Goal: Task Accomplishment & Management: Complete application form

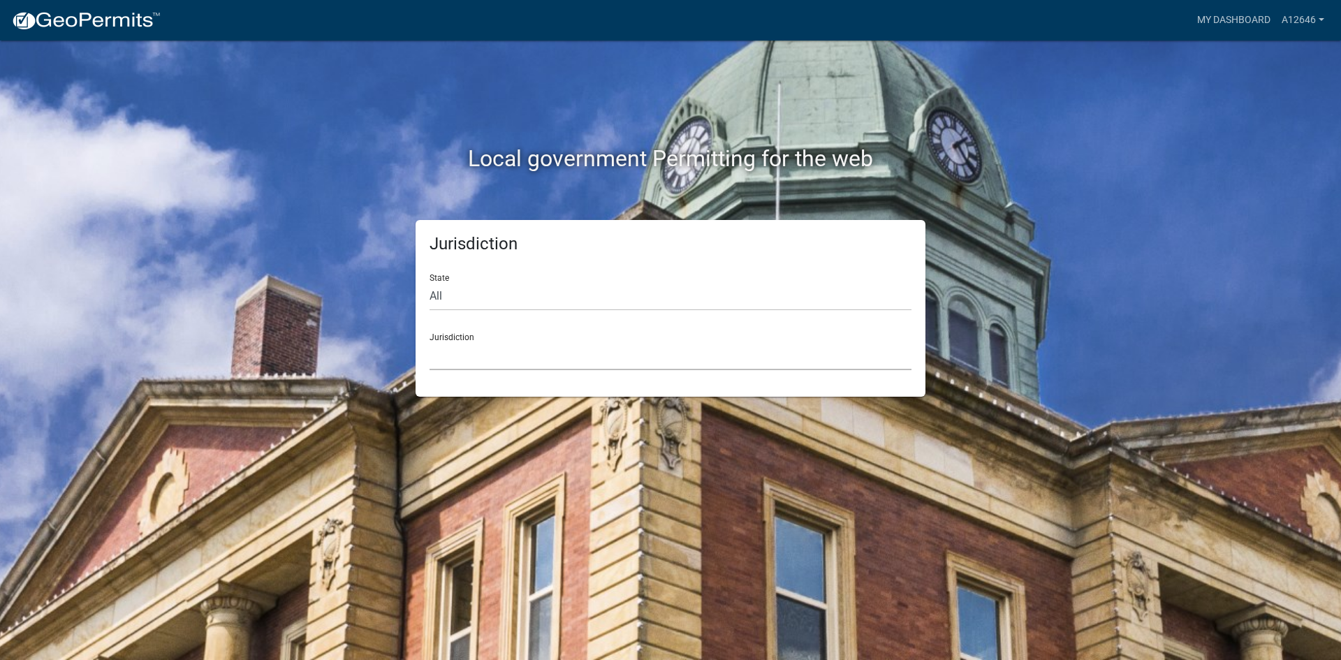
click at [468, 351] on select "[GEOGRAPHIC_DATA], [US_STATE] [GEOGRAPHIC_DATA], [US_STATE][PERSON_NAME][GEOGRA…" at bounding box center [671, 356] width 482 height 29
click at [622, 464] on div "Local government Permitting for the web Jurisdiction State All [US_STATE] [US_S…" at bounding box center [670, 330] width 1341 height 660
click at [456, 297] on select "All [US_STATE] [US_STATE] [US_STATE] [US_STATE] [US_STATE] [US_STATE] [US_STATE…" at bounding box center [671, 296] width 482 height 29
select select "[US_STATE]"
click at [430, 282] on select "All [US_STATE] [US_STATE] [US_STATE] [US_STATE] [US_STATE] [US_STATE] [US_STATE…" at bounding box center [671, 296] width 482 height 29
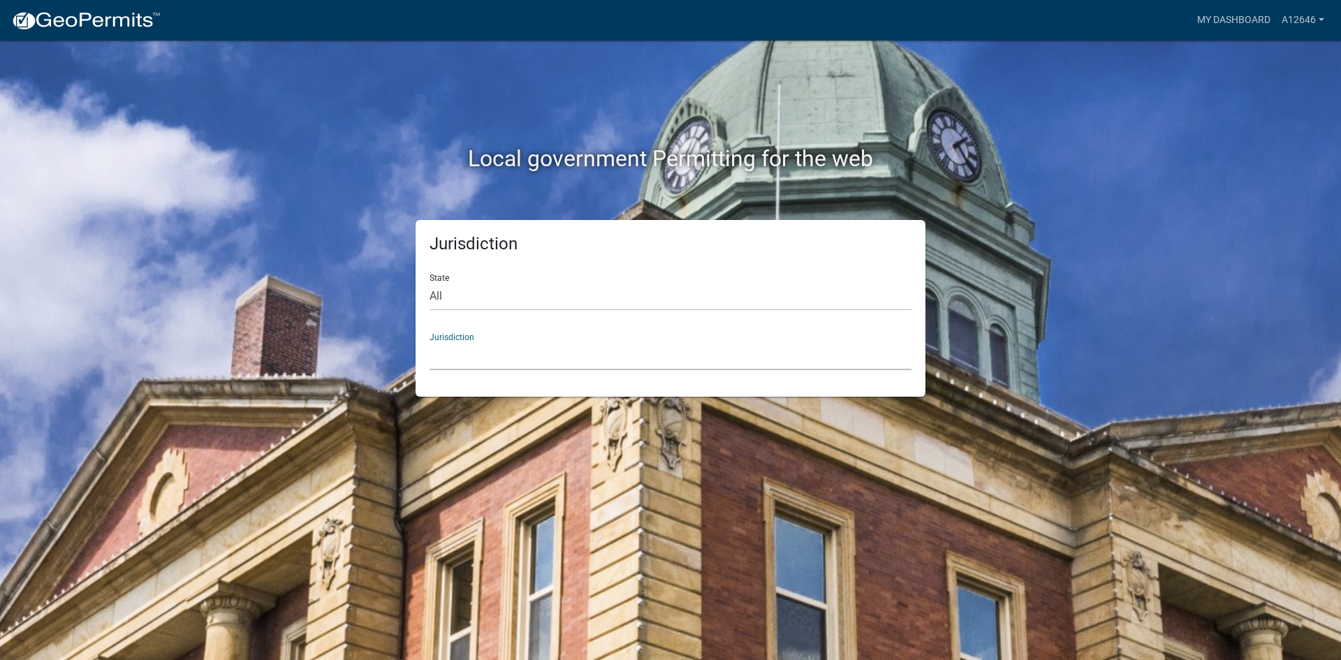
click at [457, 362] on select "City of [GEOGRAPHIC_DATA], [US_STATE] City of [GEOGRAPHIC_DATA], [US_STATE] Cit…" at bounding box center [671, 356] width 482 height 29
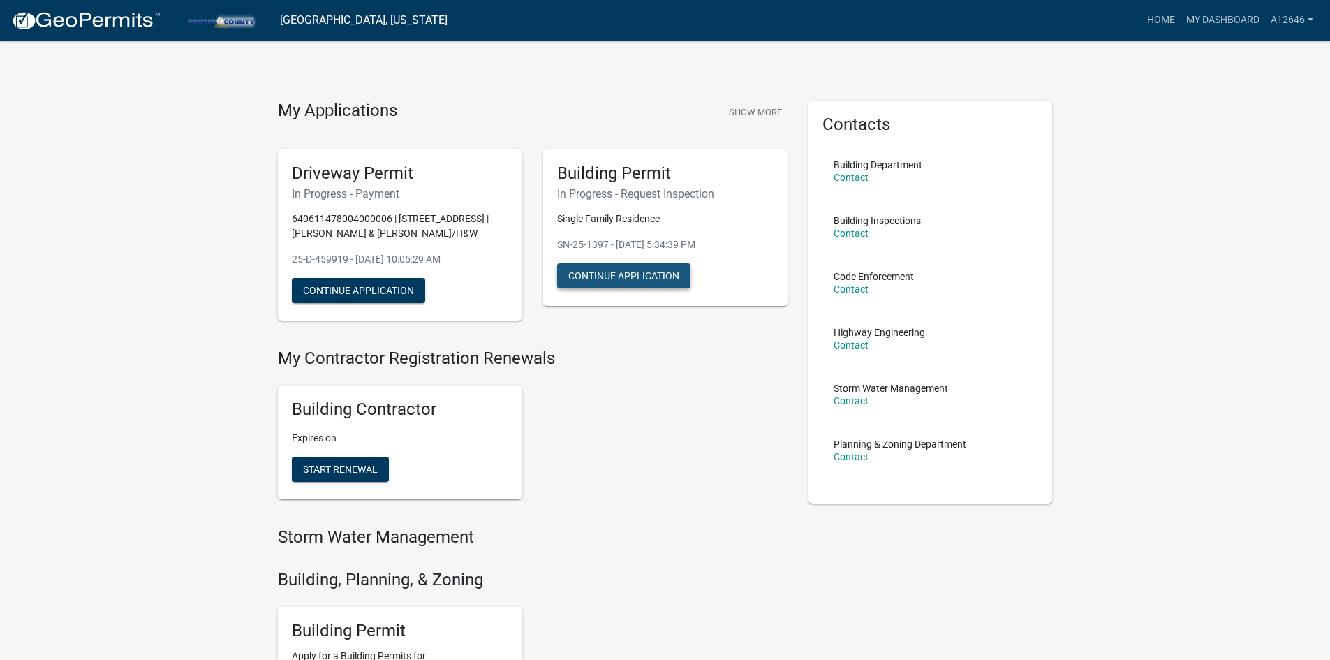
click at [617, 267] on button "Continue Application" at bounding box center [623, 275] width 133 height 25
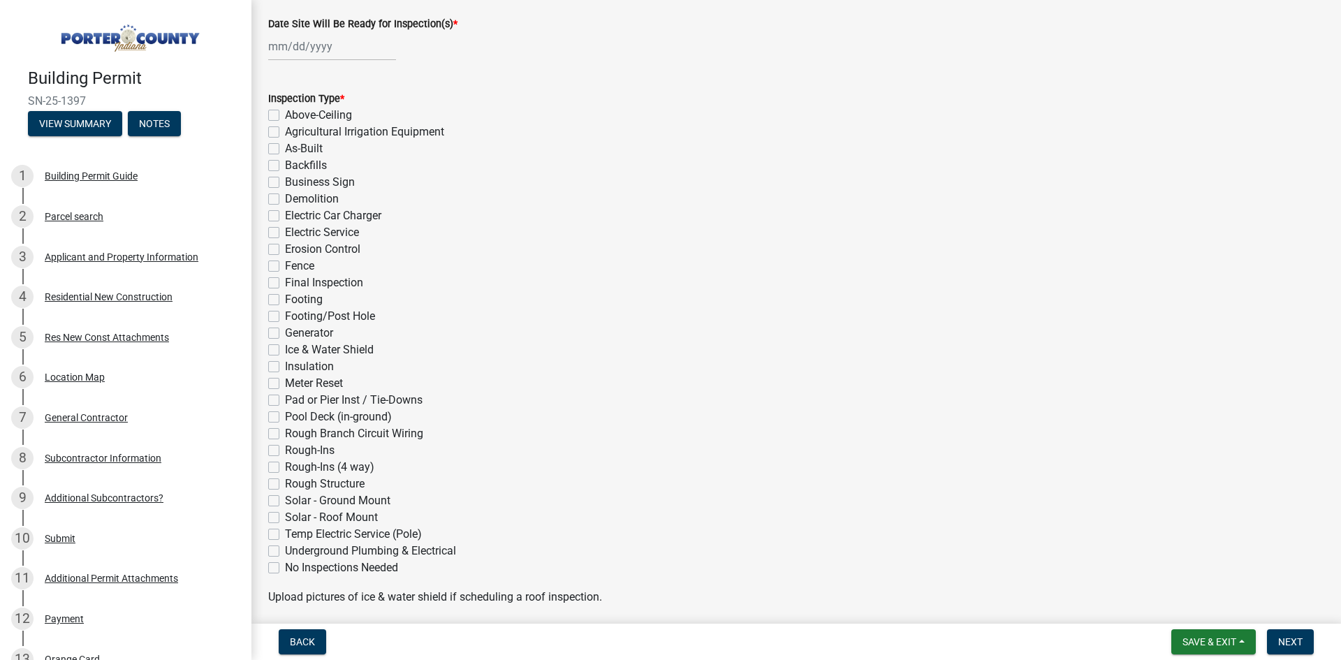
scroll to position [140, 0]
click at [65, 453] on div "Subcontractor Information" at bounding box center [103, 458] width 117 height 10
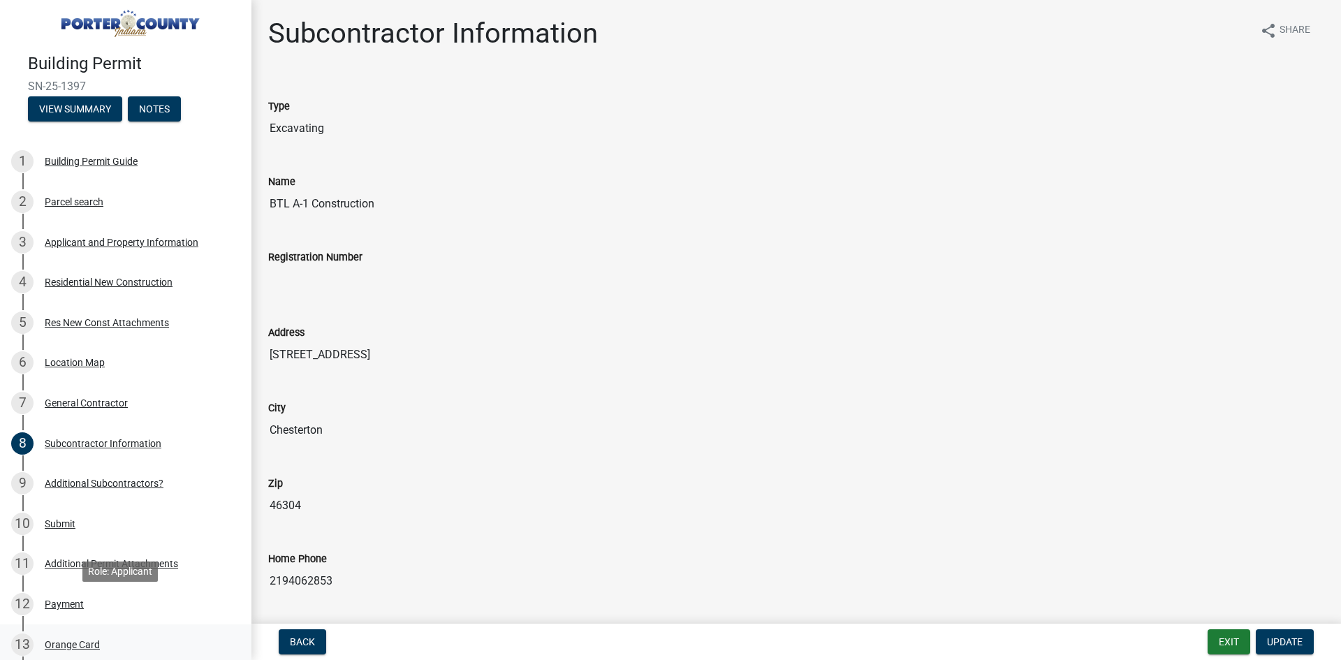
scroll to position [0, 0]
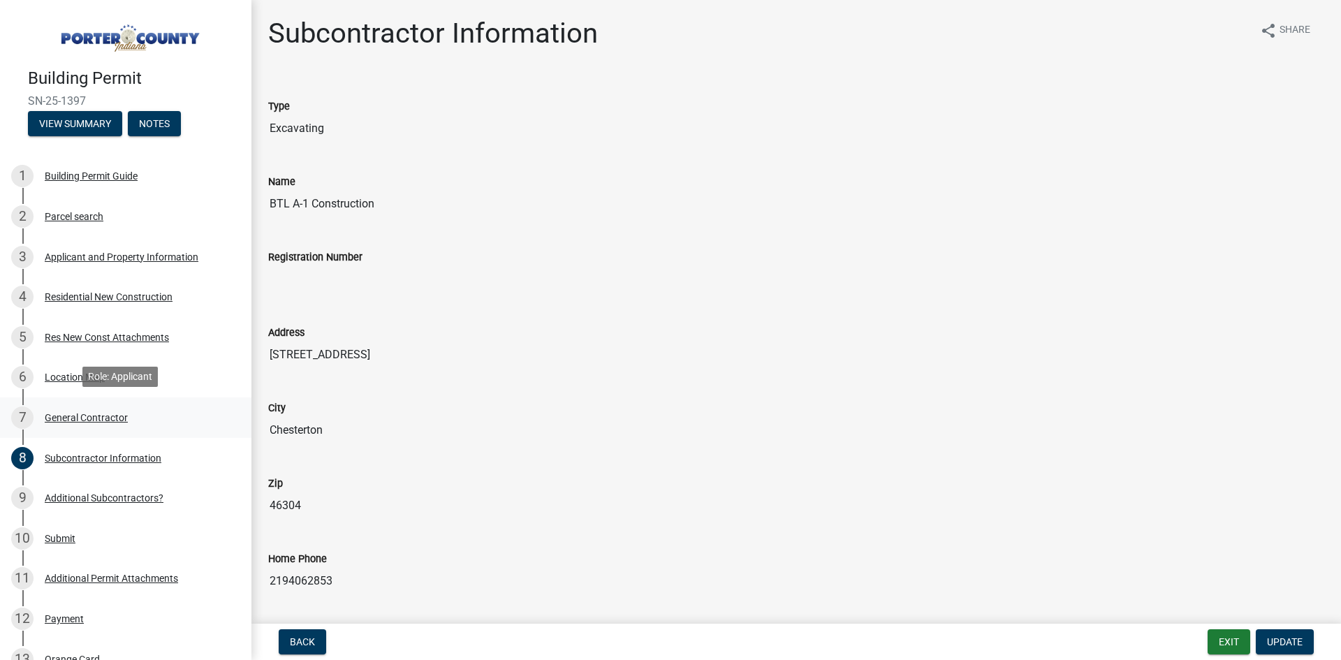
click at [73, 418] on div "General Contractor" at bounding box center [86, 418] width 83 height 10
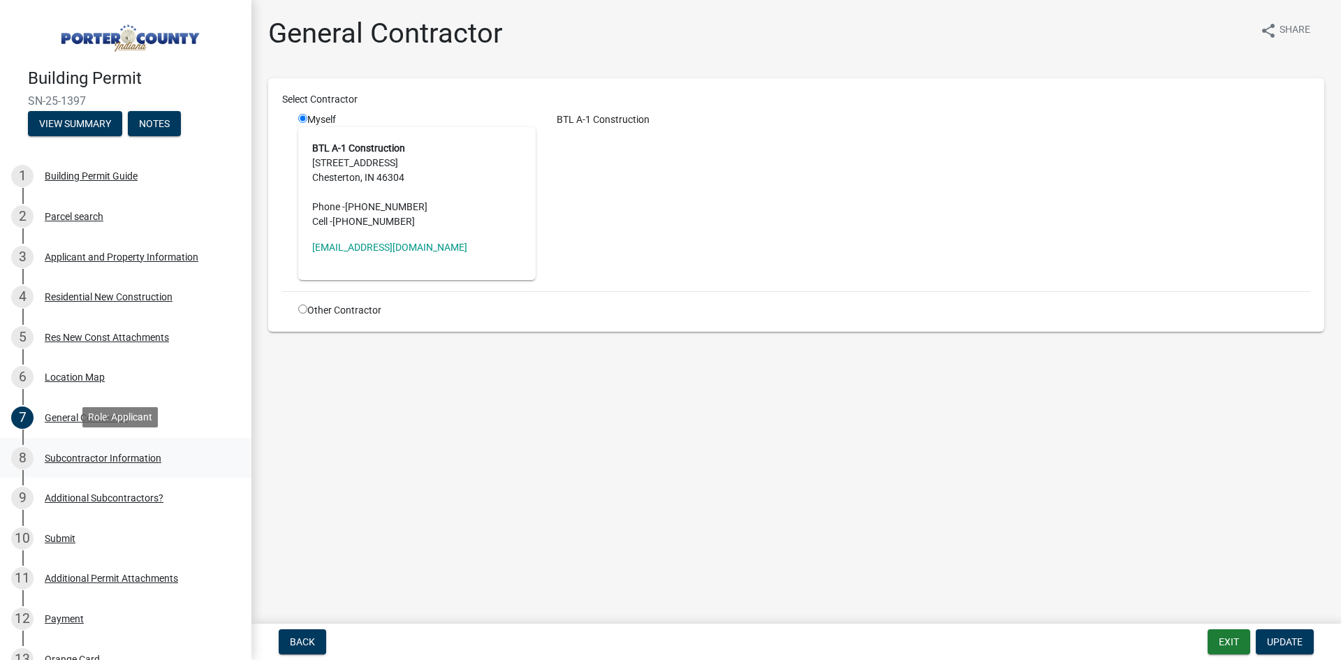
click at [73, 457] on div "Subcontractor Information" at bounding box center [103, 458] width 117 height 10
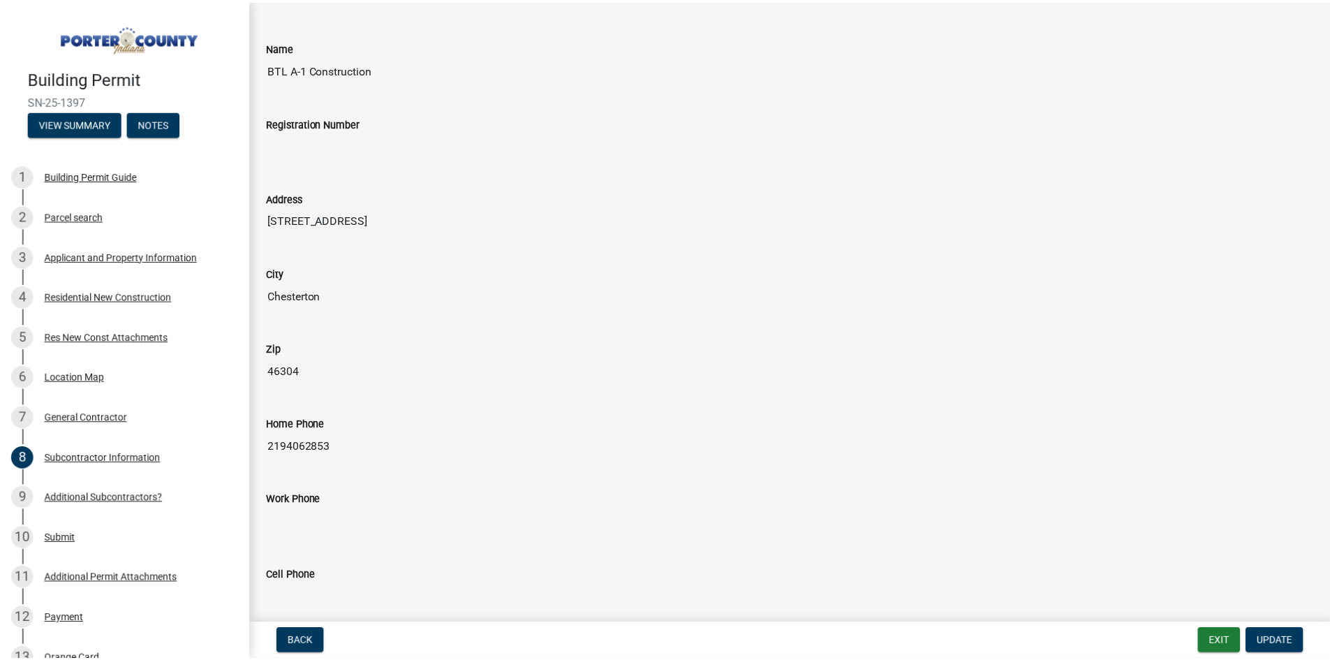
scroll to position [140, 0]
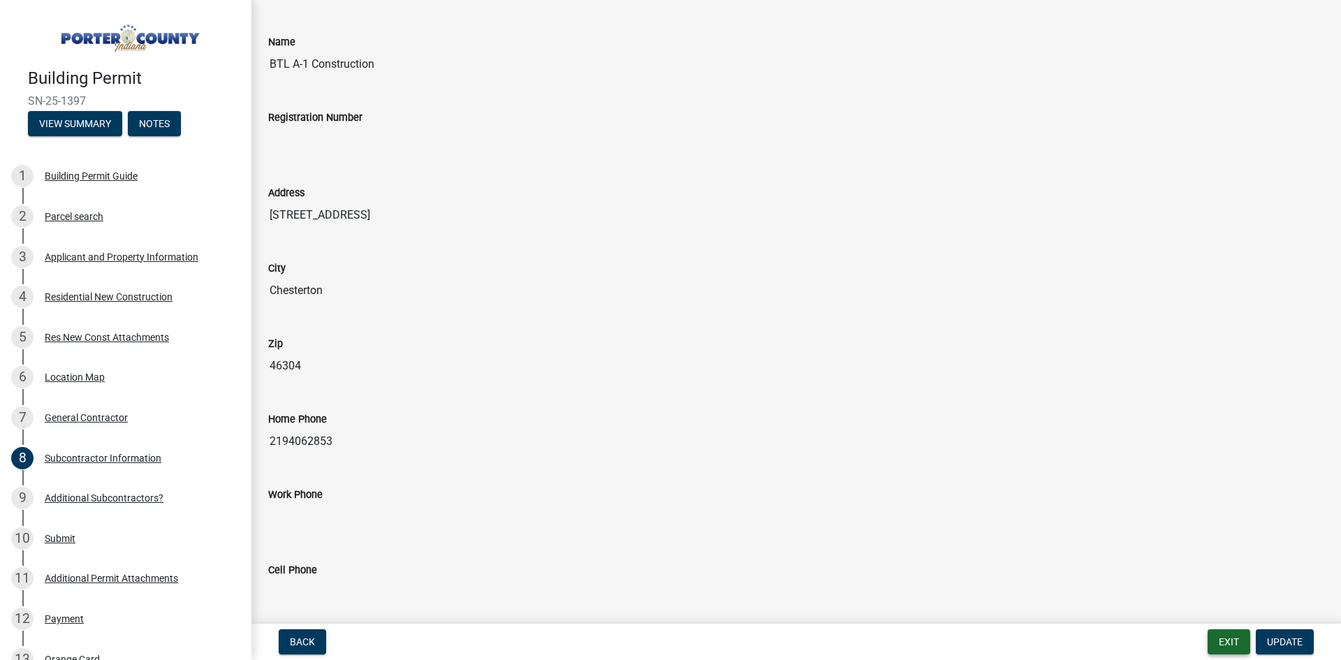
click at [1226, 643] on button "Exit" at bounding box center [1229, 641] width 43 height 25
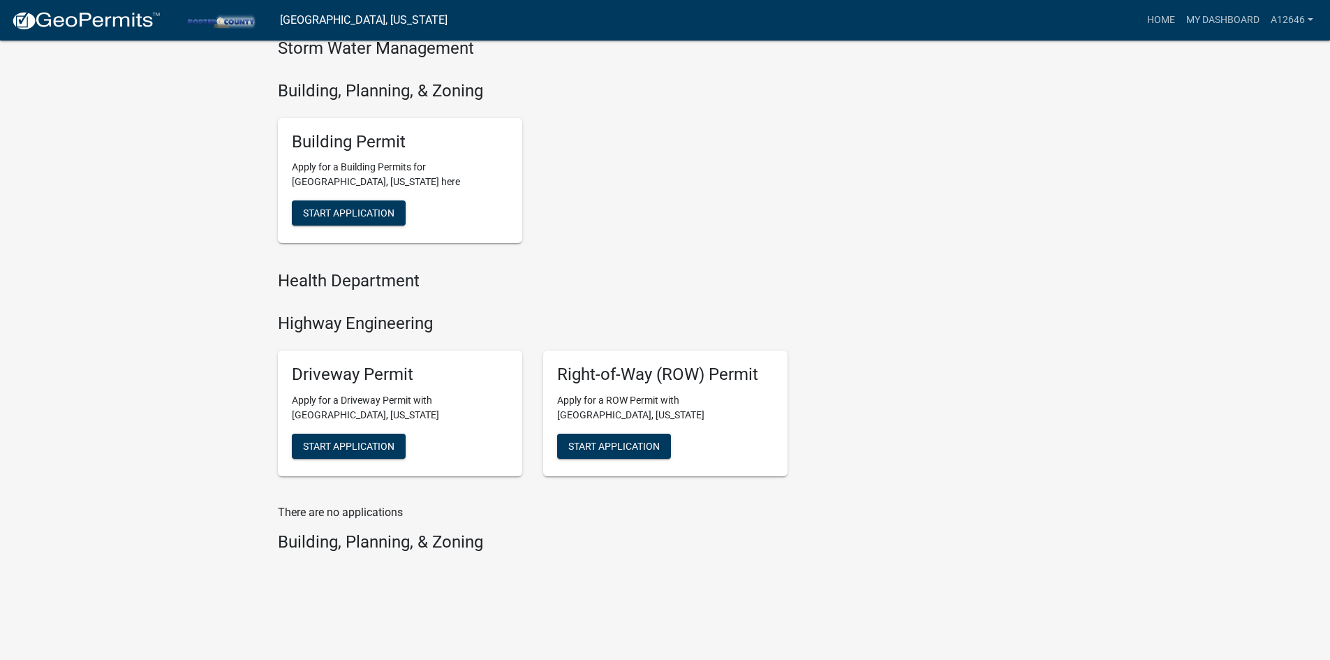
scroll to position [140, 0]
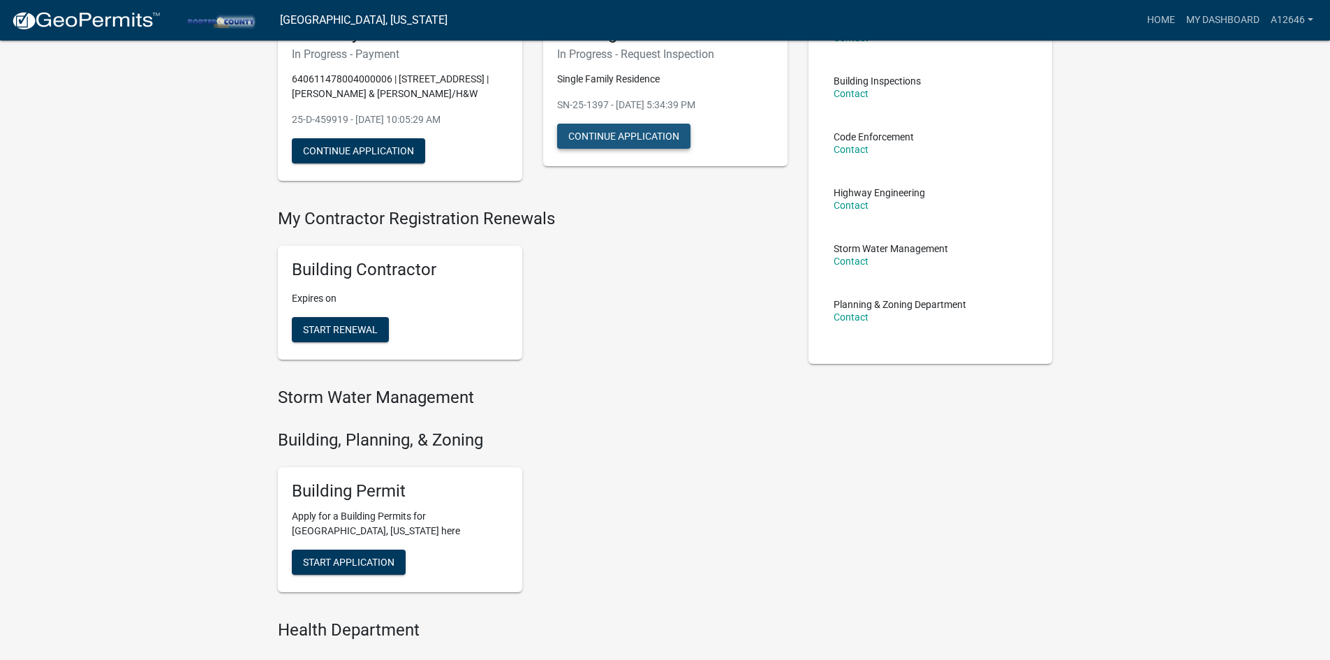
click at [633, 129] on button "Continue Application" at bounding box center [623, 136] width 133 height 25
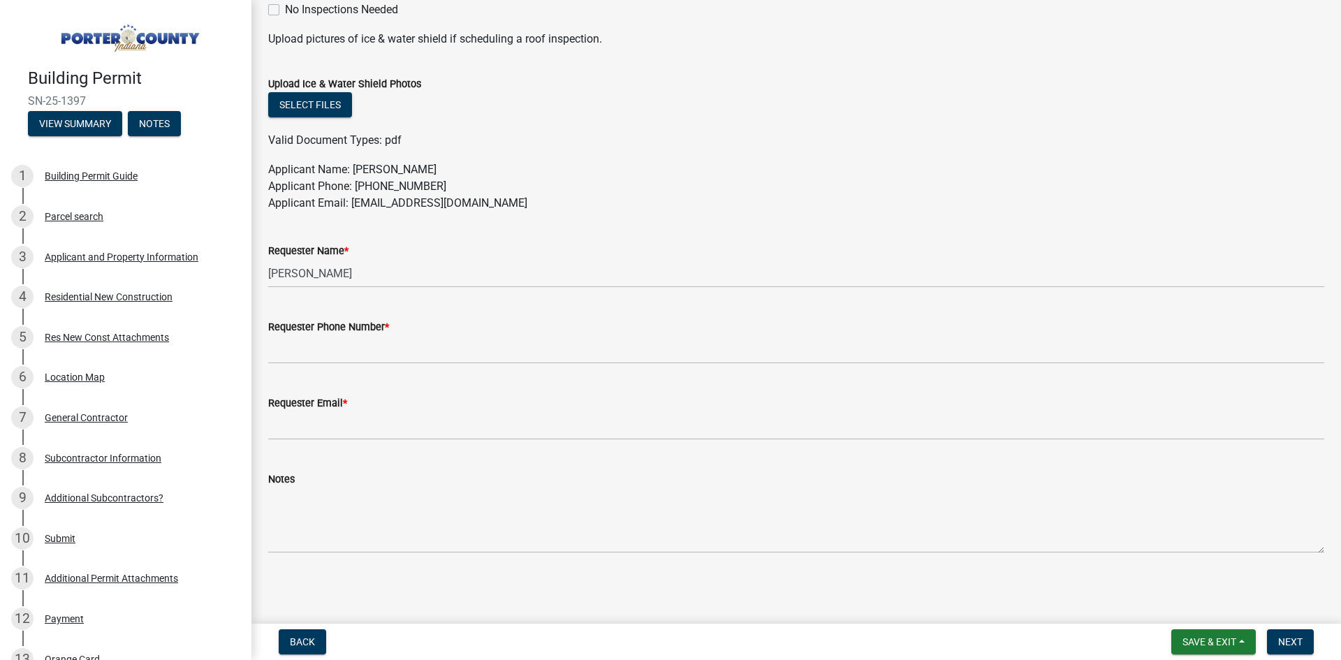
scroll to position [697, 0]
click at [122, 496] on div "Additional Subcontractors?" at bounding box center [104, 498] width 119 height 10
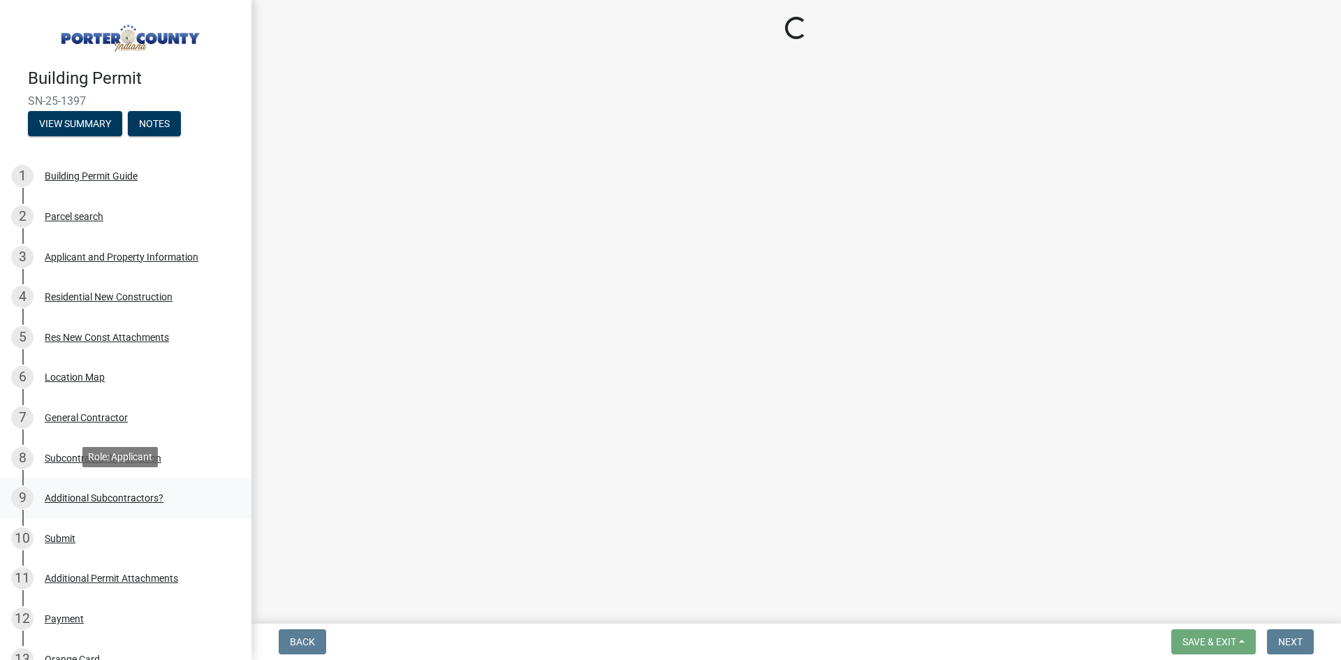
scroll to position [0, 0]
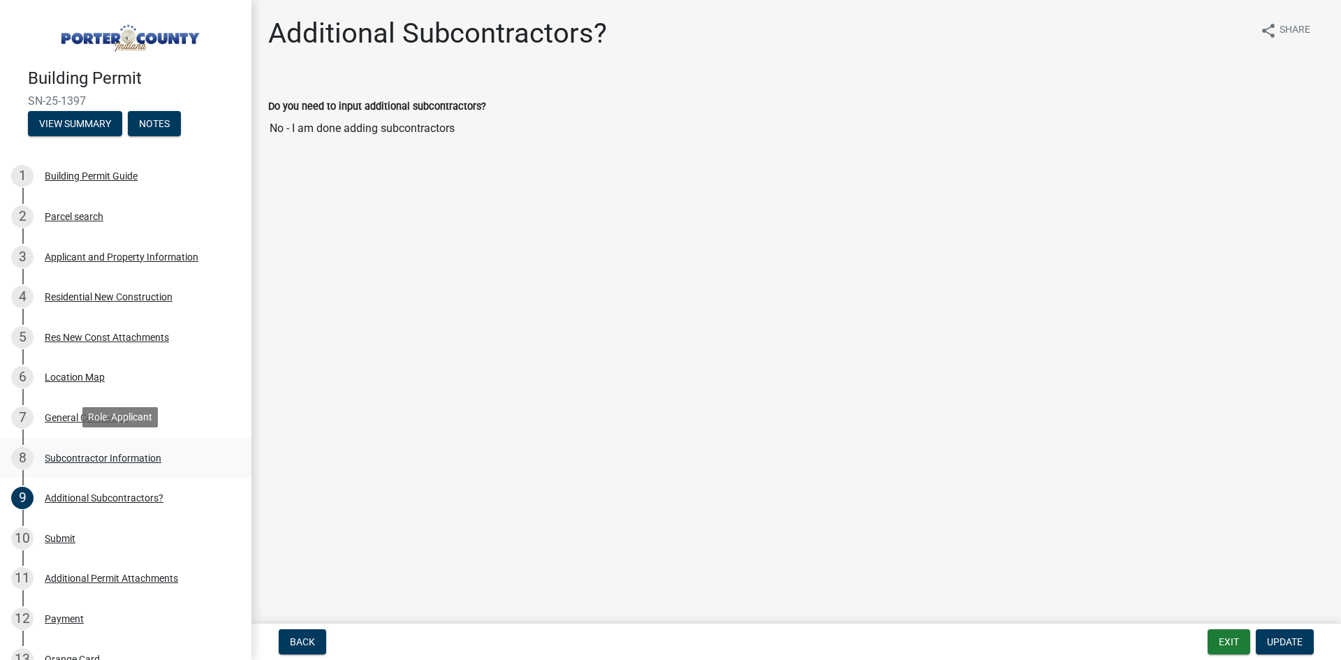
click at [116, 454] on div "Subcontractor Information" at bounding box center [103, 458] width 117 height 10
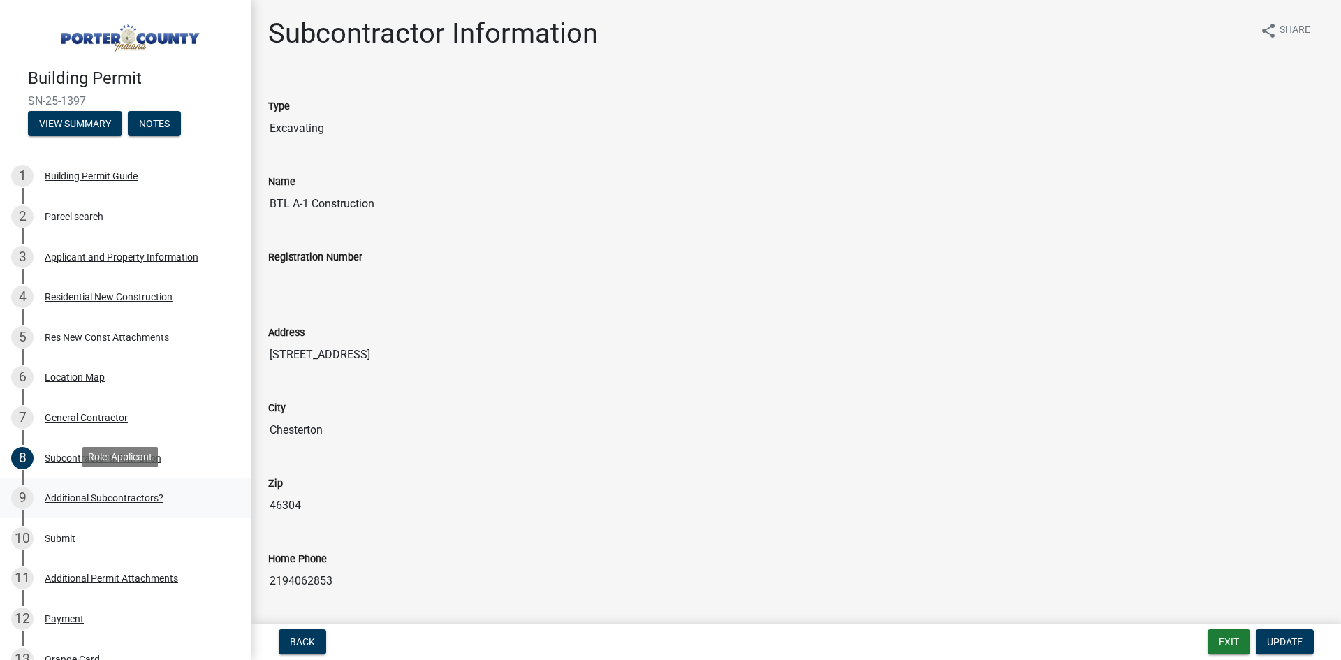
click at [75, 495] on div "Additional Subcontractors?" at bounding box center [104, 498] width 119 height 10
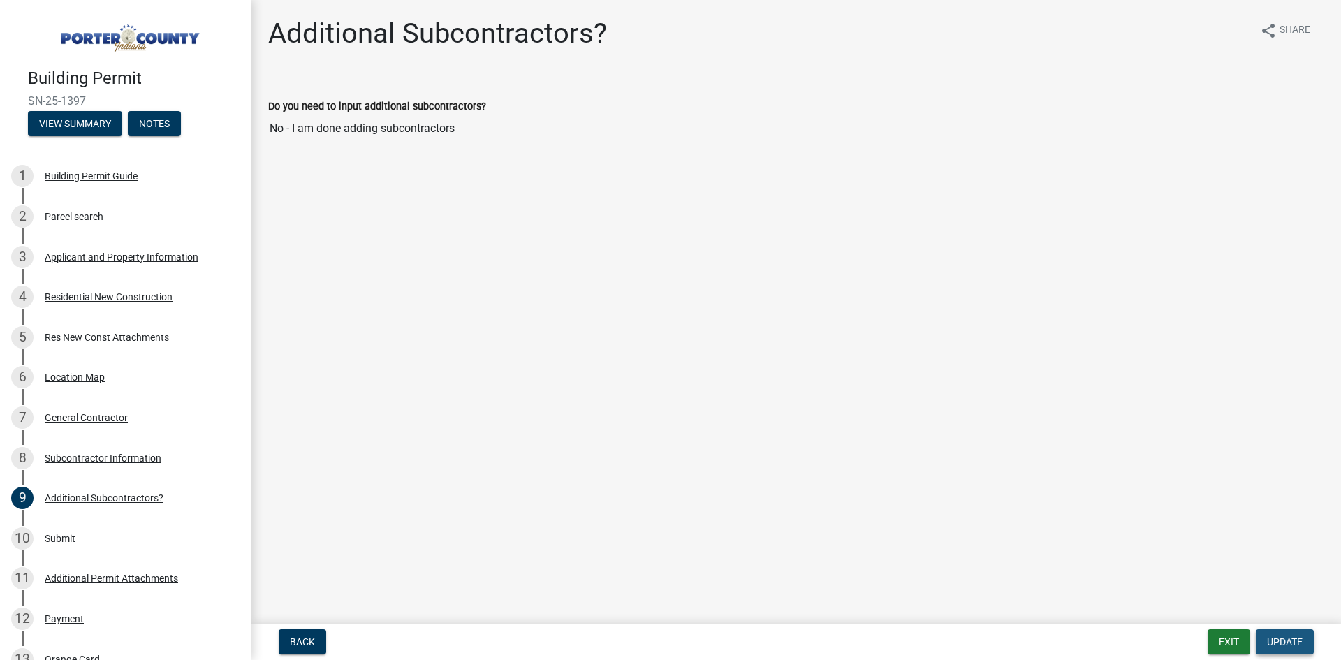
click at [1292, 639] on span "Update" at bounding box center [1285, 641] width 36 height 11
click at [384, 105] on label "Do you need to input additional subcontractors?" at bounding box center [377, 107] width 218 height 10
click at [384, 115] on input "No - I am done adding subcontractors" at bounding box center [796, 129] width 1056 height 28
click at [374, 184] on main "Additional Subcontractors? share Share Do you need to input additional subcontr…" at bounding box center [795, 309] width 1089 height 618
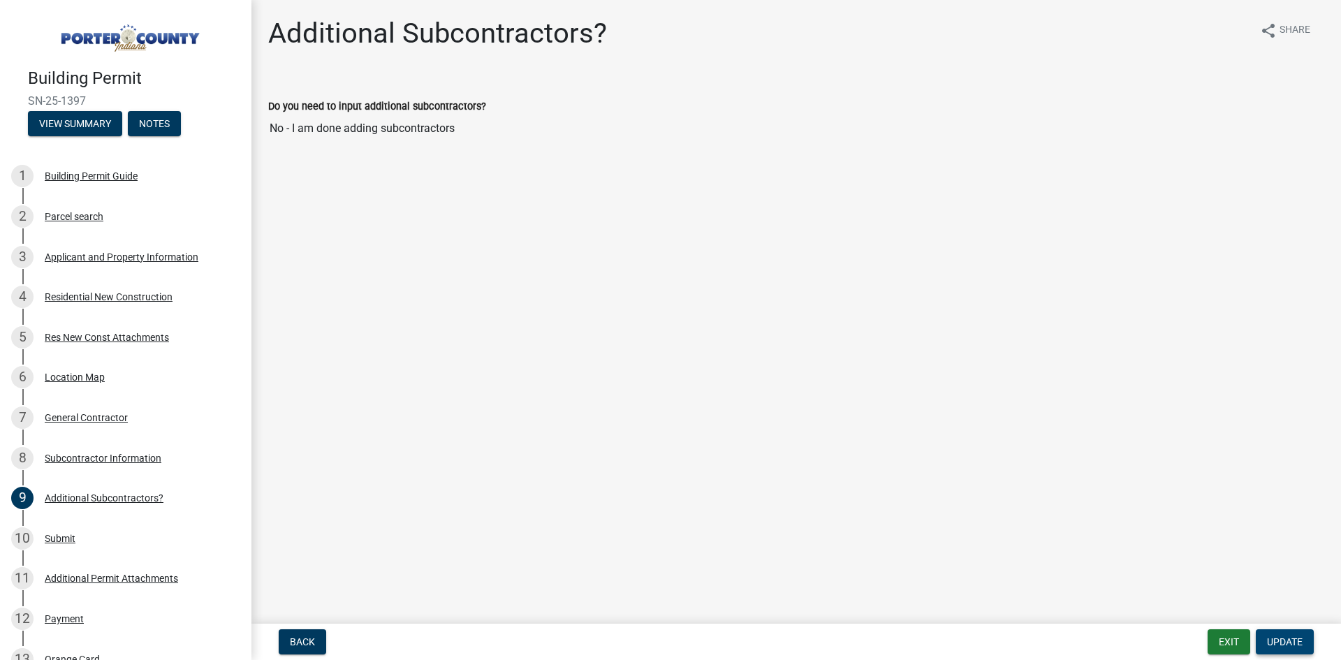
click at [1279, 634] on button "Update" at bounding box center [1285, 641] width 58 height 25
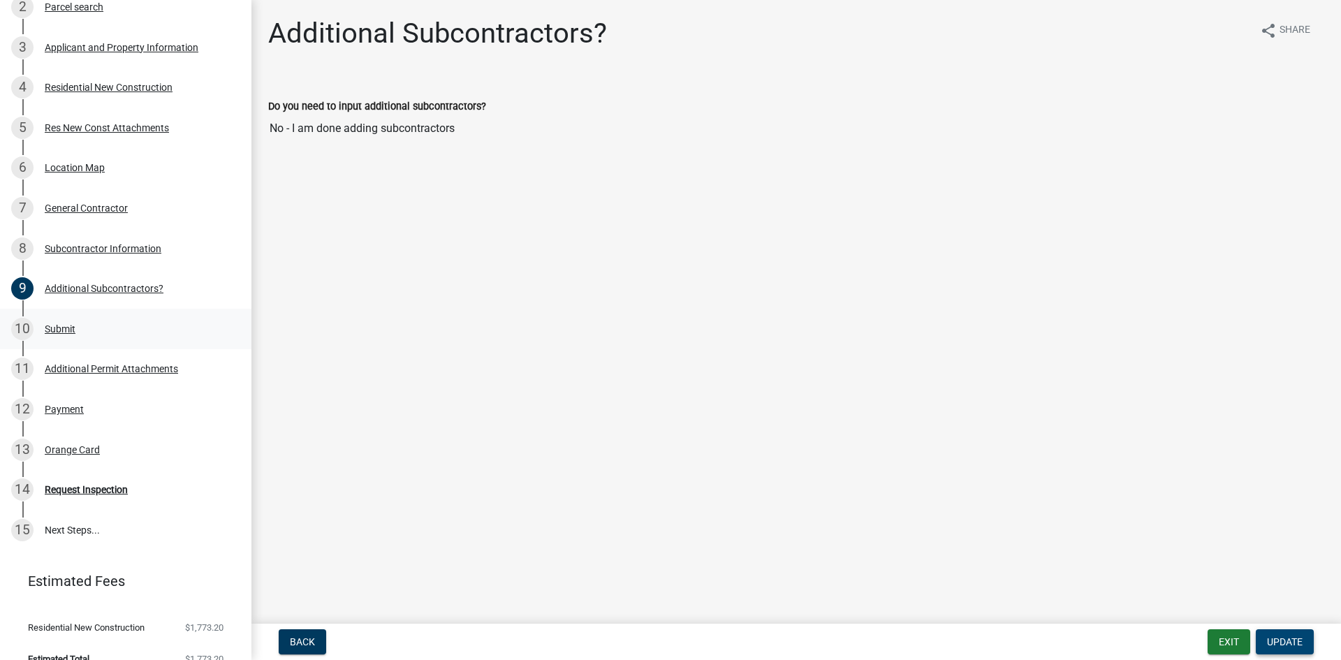
scroll to position [228, 0]
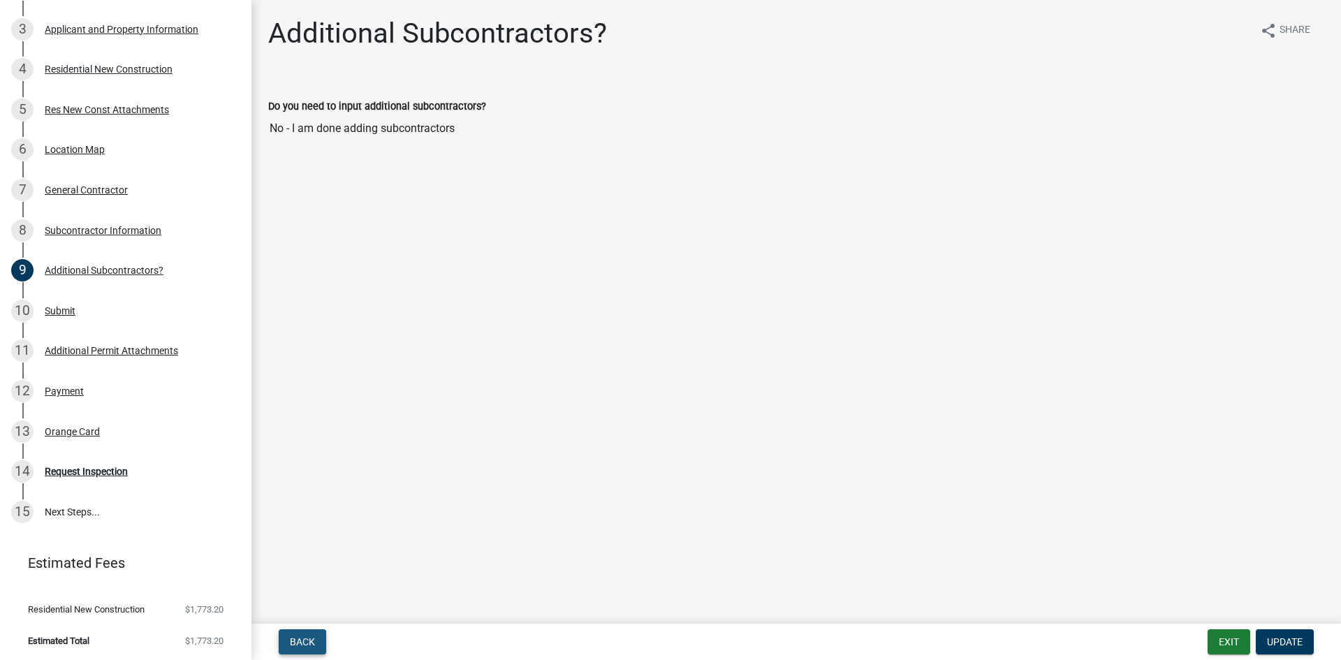
click at [295, 645] on span "Back" at bounding box center [302, 641] width 25 height 11
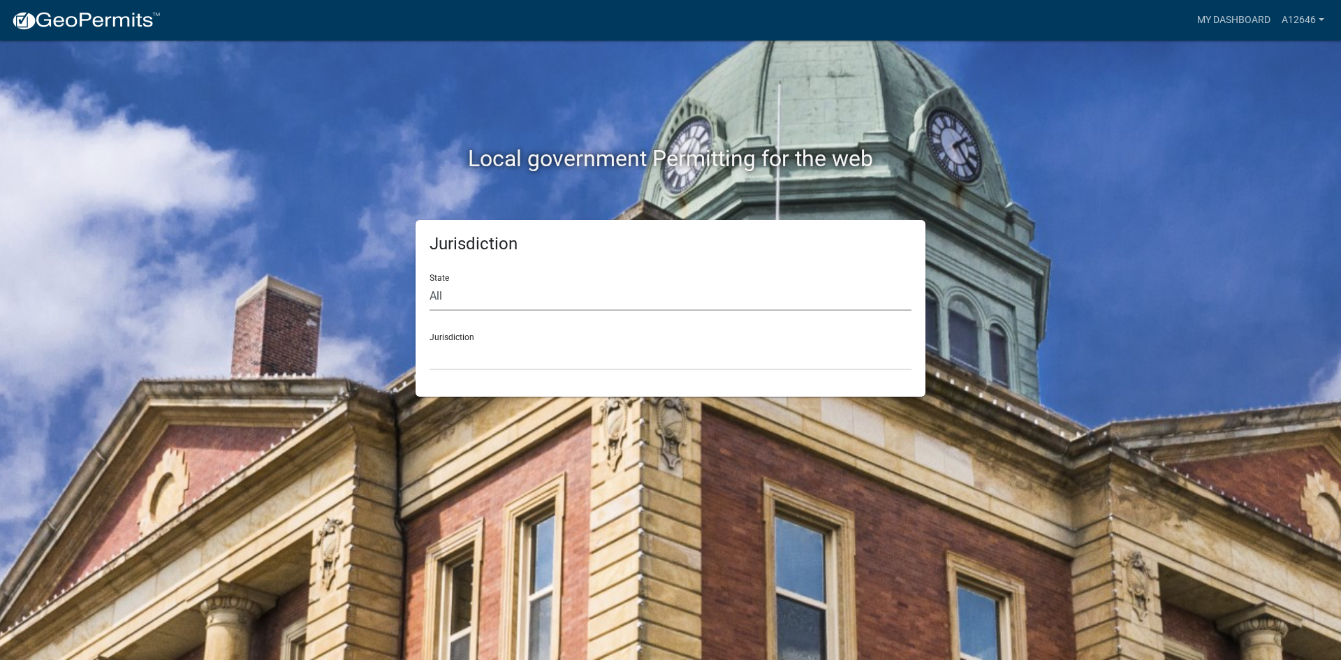
click at [463, 305] on select "All [US_STATE] [US_STATE] [US_STATE] [US_STATE] [US_STATE] [US_STATE] [US_STATE…" at bounding box center [671, 296] width 482 height 29
